Goal: Information Seeking & Learning: Learn about a topic

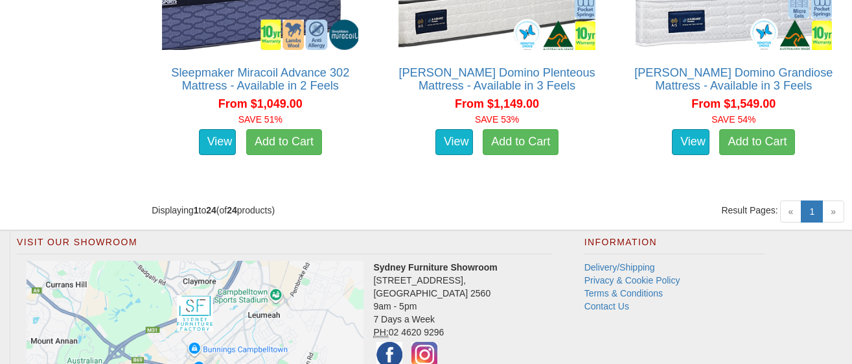
scroll to position [2723, 0]
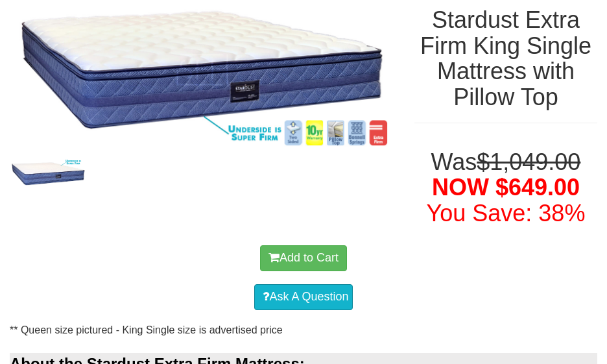
scroll to position [130, 0]
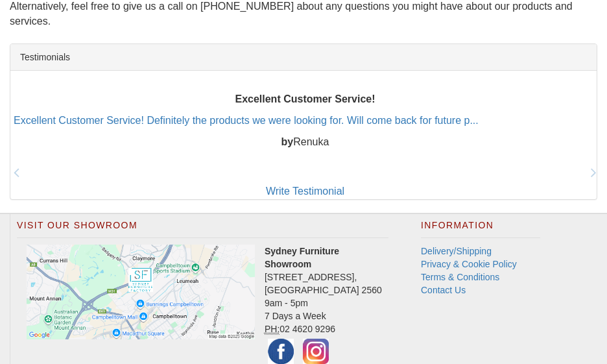
scroll to position [1361, 0]
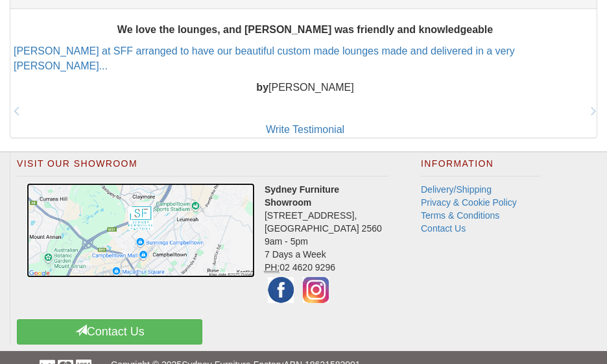
click at [138, 202] on img at bounding box center [141, 230] width 228 height 95
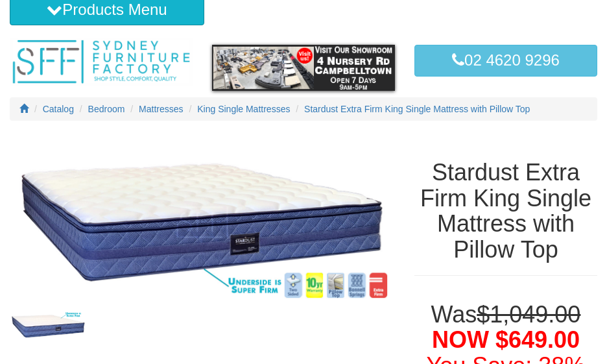
scroll to position [65, 0]
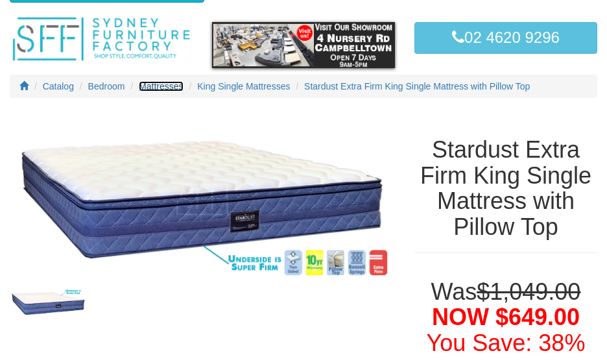
click at [159, 87] on span "Mattresses" at bounding box center [161, 86] width 44 height 10
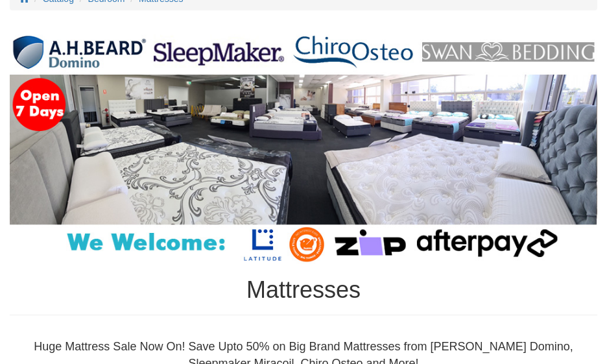
scroll to position [130, 0]
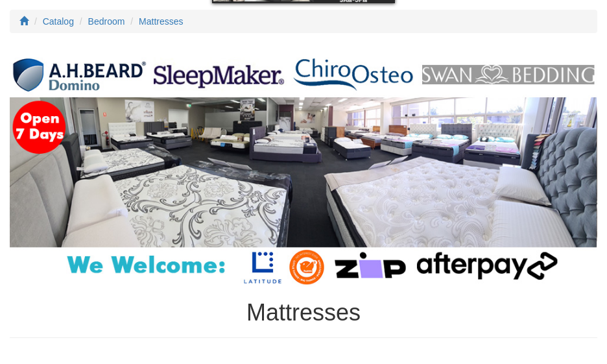
click at [172, 138] on img at bounding box center [303, 170] width 587 height 234
